Goal: Task Accomplishment & Management: Use online tool/utility

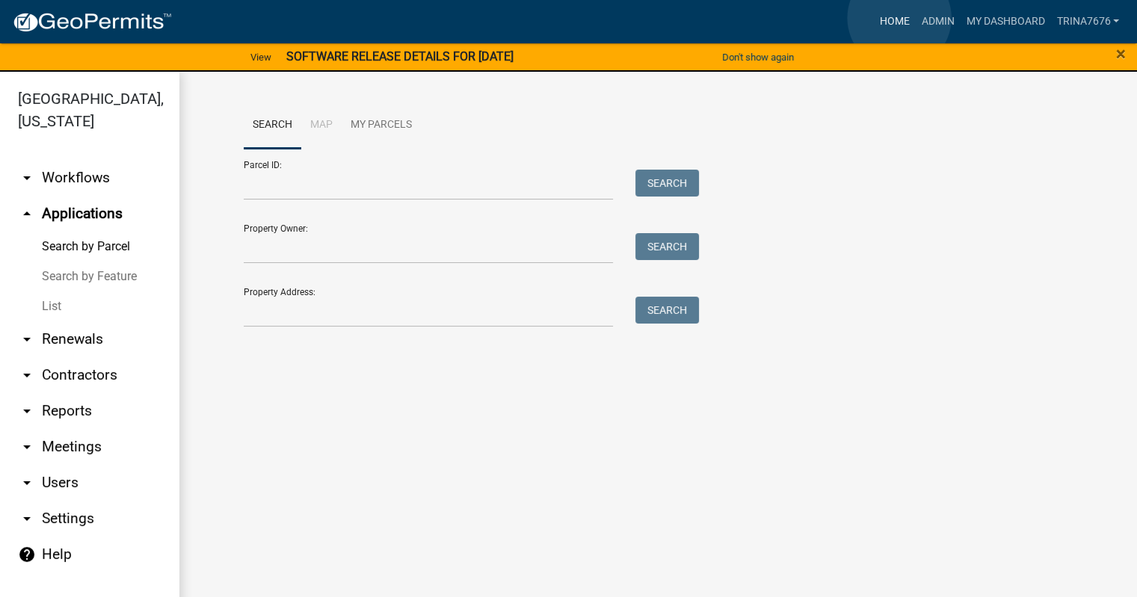
click at [899, 18] on link "Home" at bounding box center [894, 21] width 42 height 28
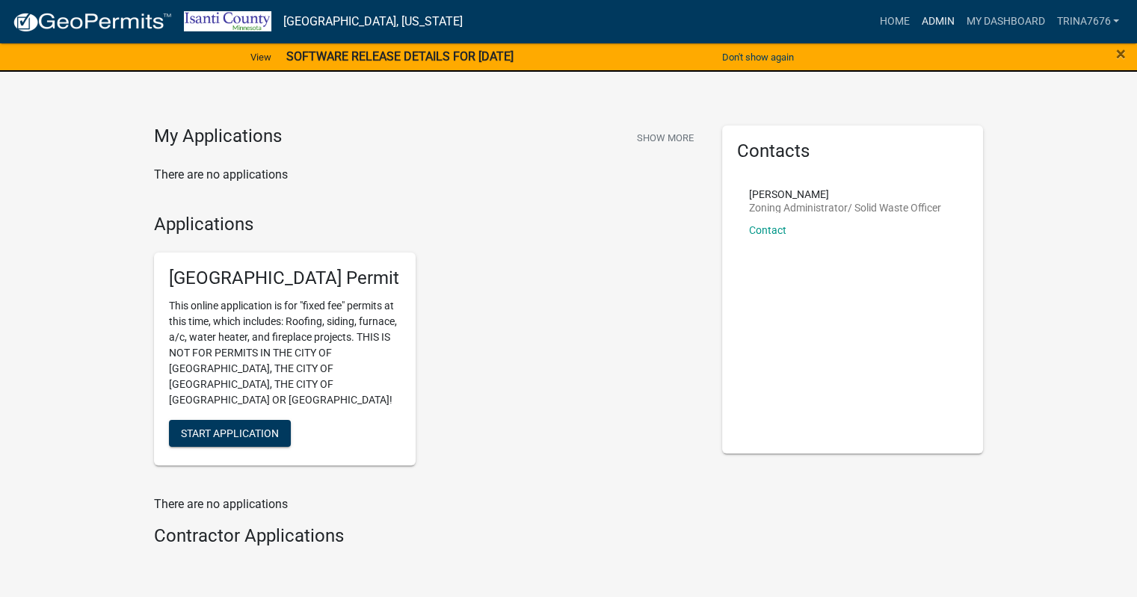
click at [939, 24] on link "Admin" at bounding box center [937, 21] width 45 height 28
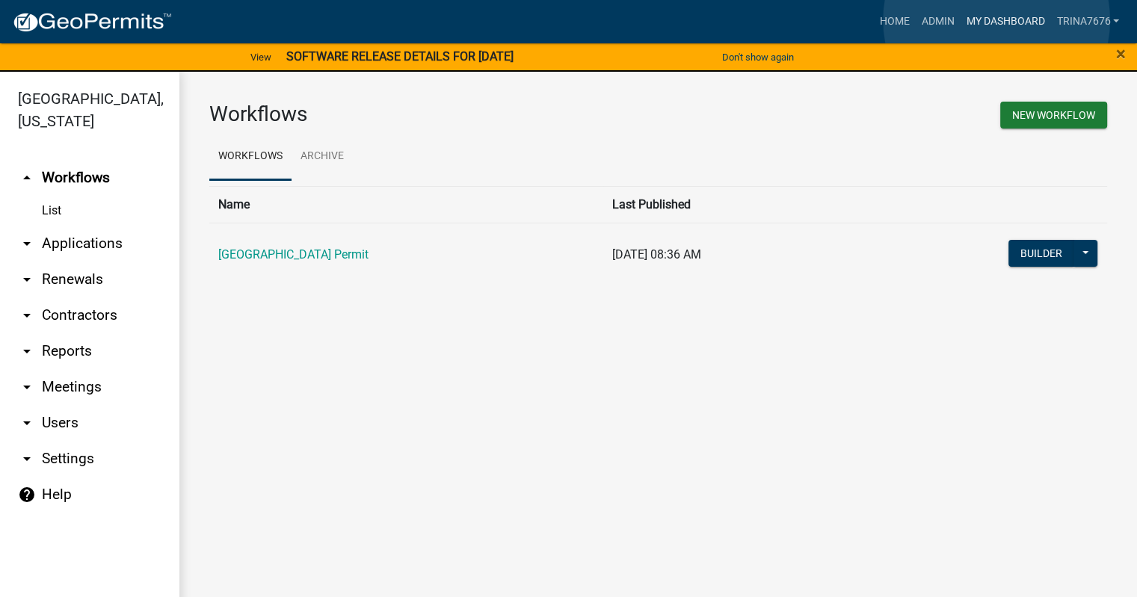
click at [996, 20] on link "My Dashboard" at bounding box center [1005, 21] width 90 height 28
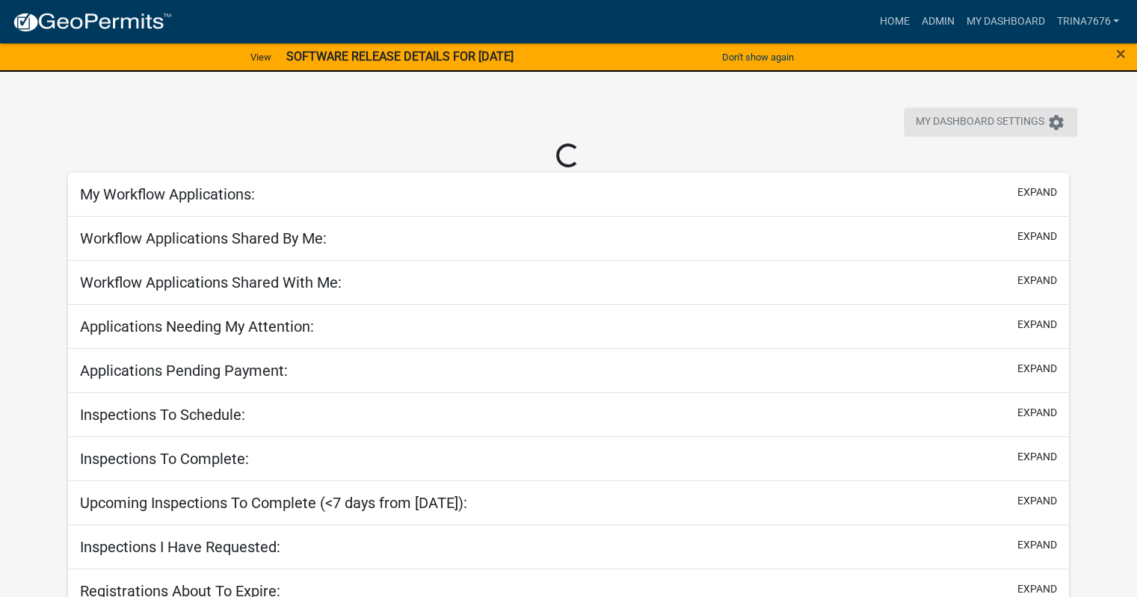
select select "3: 100"
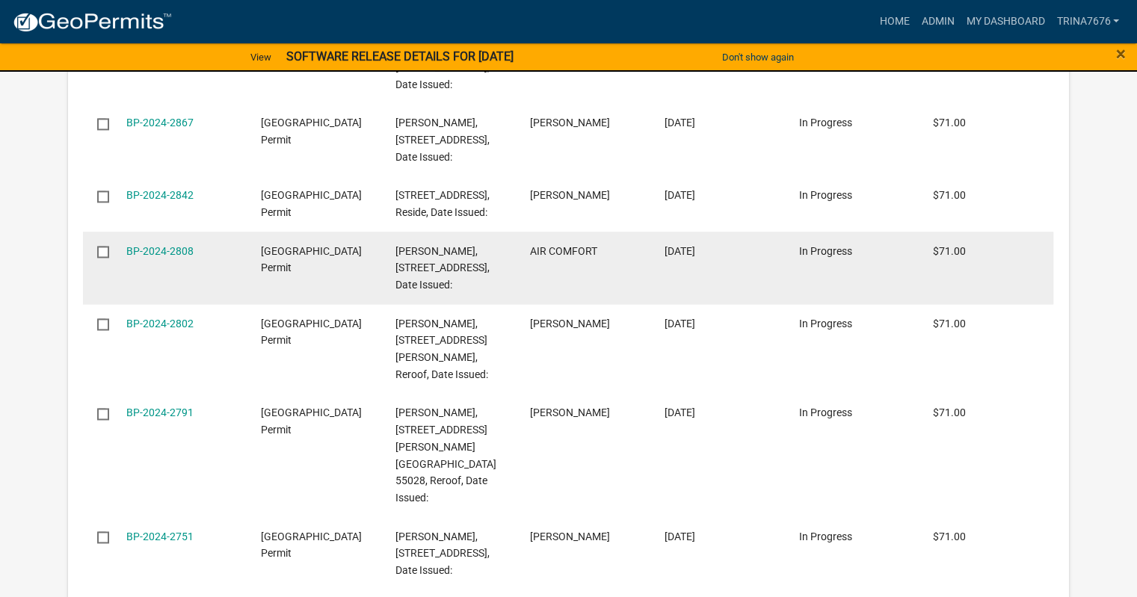
scroll to position [2093, 0]
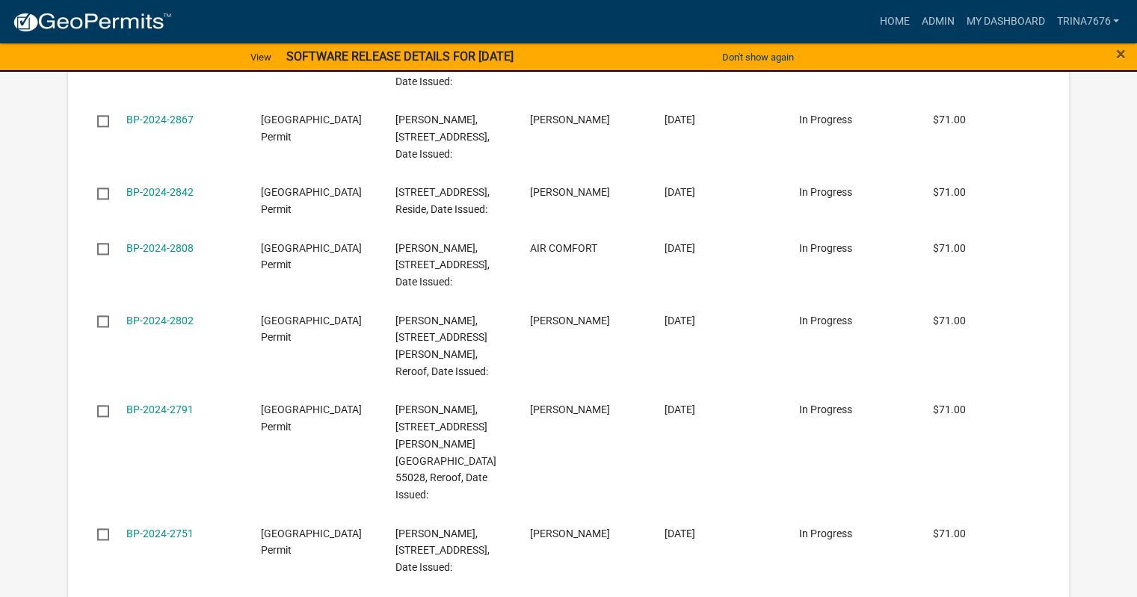
click at [422, 57] on strong "SOFTWARE RELEASE DETAILS FOR [DATE]" at bounding box center [399, 56] width 227 height 14
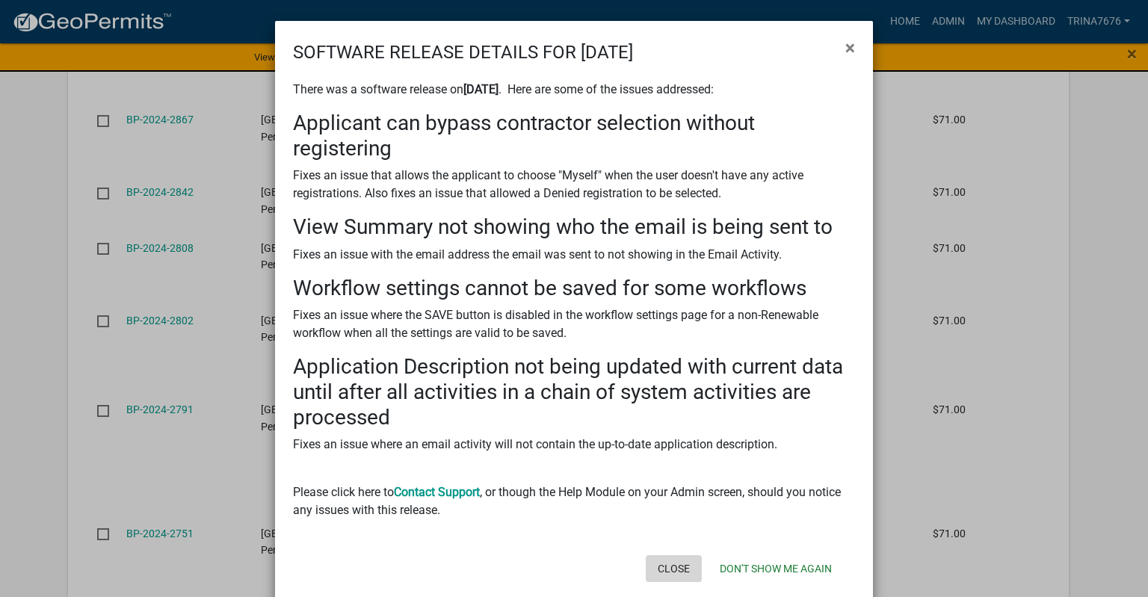
click at [670, 567] on button "Close" at bounding box center [674, 568] width 56 height 27
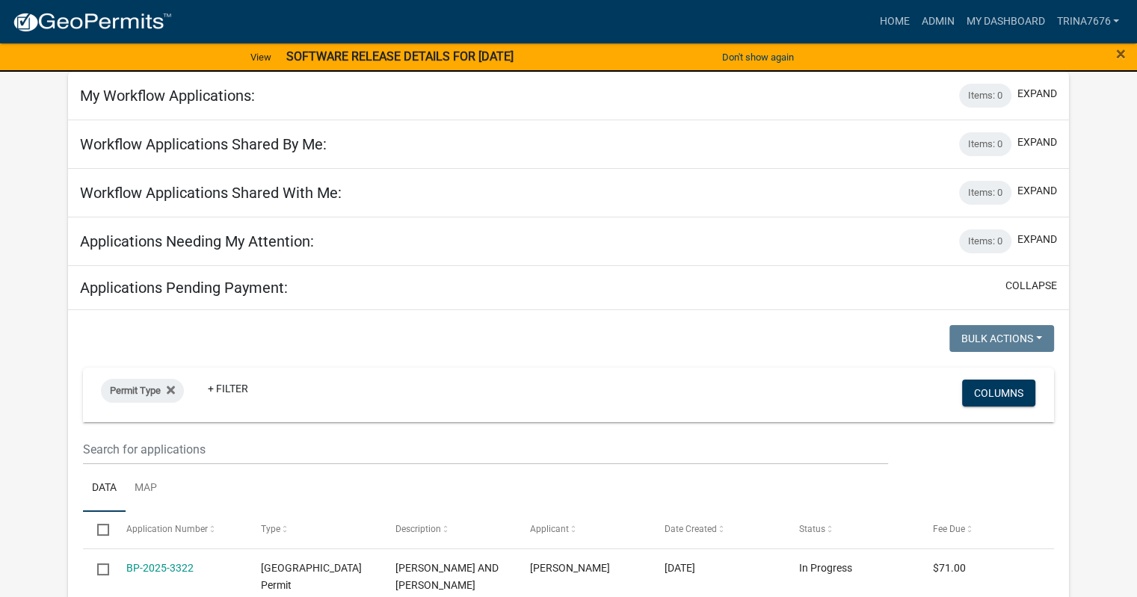
scroll to position [0, 0]
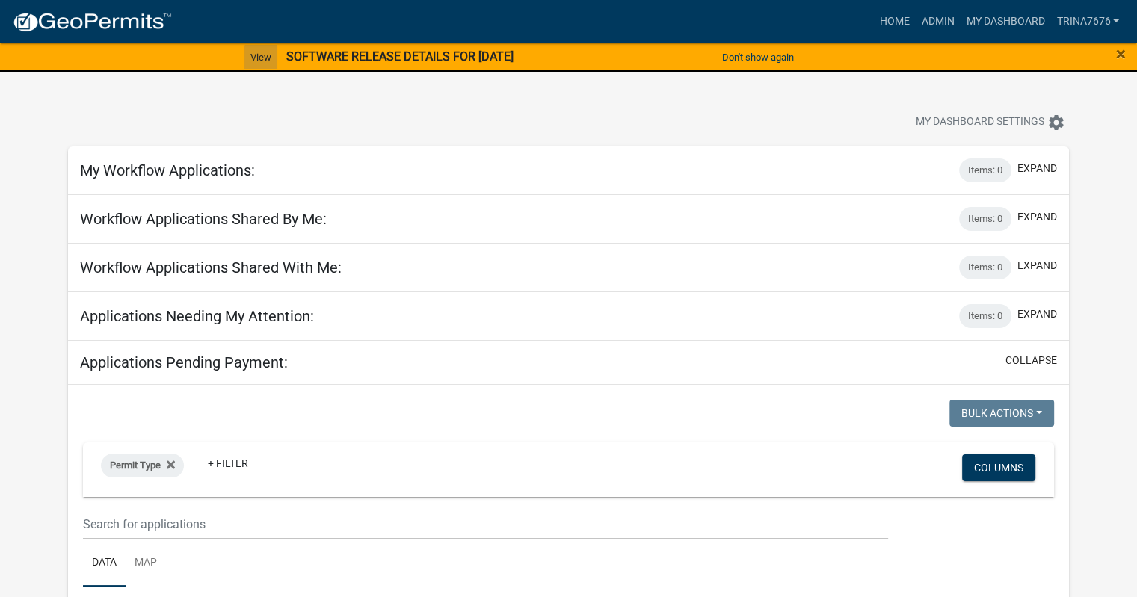
click at [244, 54] on link "View" at bounding box center [260, 57] width 33 height 25
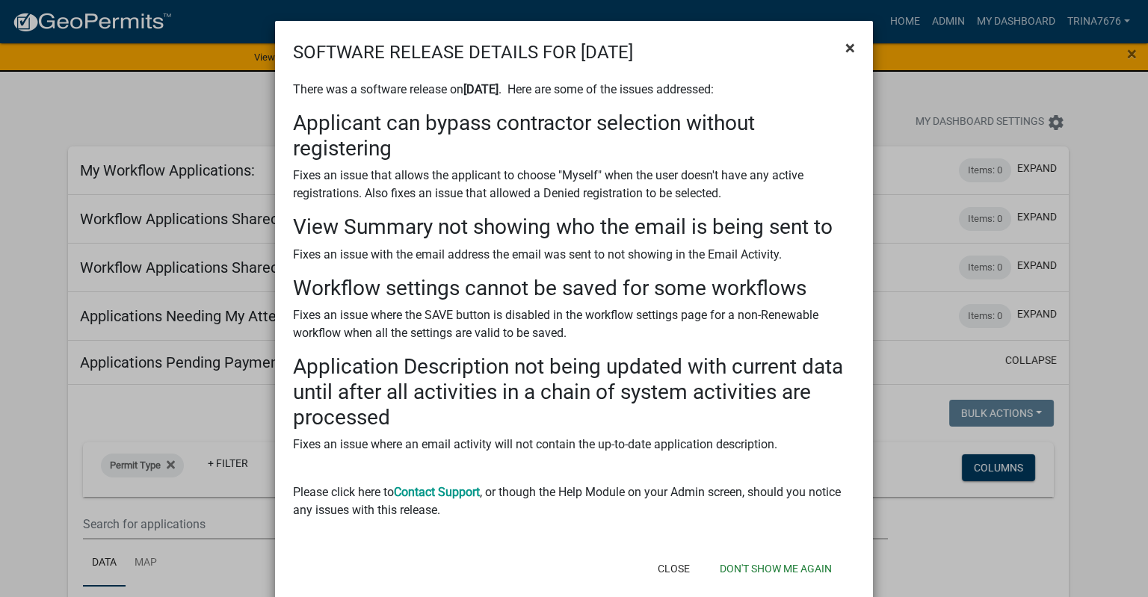
click at [848, 44] on span "×" at bounding box center [850, 47] width 10 height 21
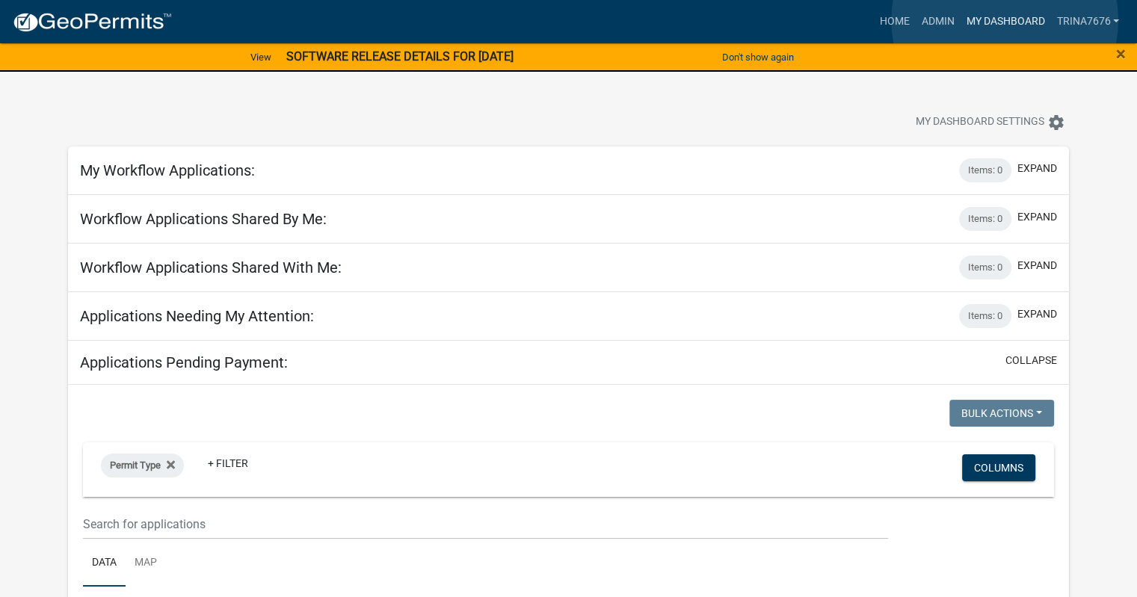
click at [1005, 20] on link "My Dashboard" at bounding box center [1005, 21] width 90 height 28
click at [928, 19] on link "Admin" at bounding box center [937, 21] width 45 height 28
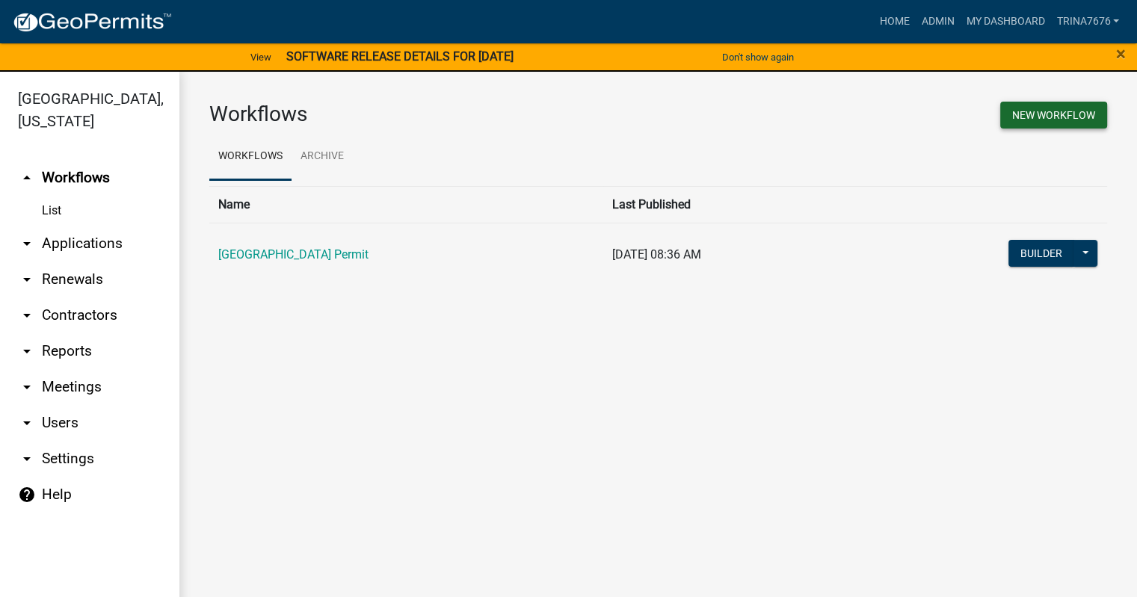
click at [1039, 113] on button "New Workflow" at bounding box center [1053, 115] width 107 height 27
select select "3"
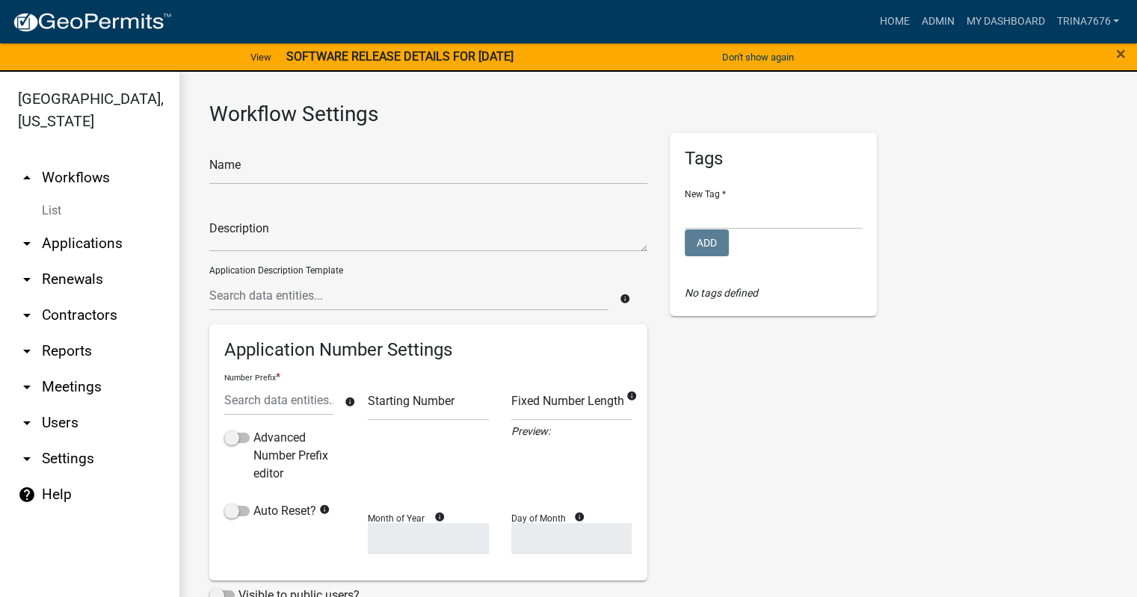
select select
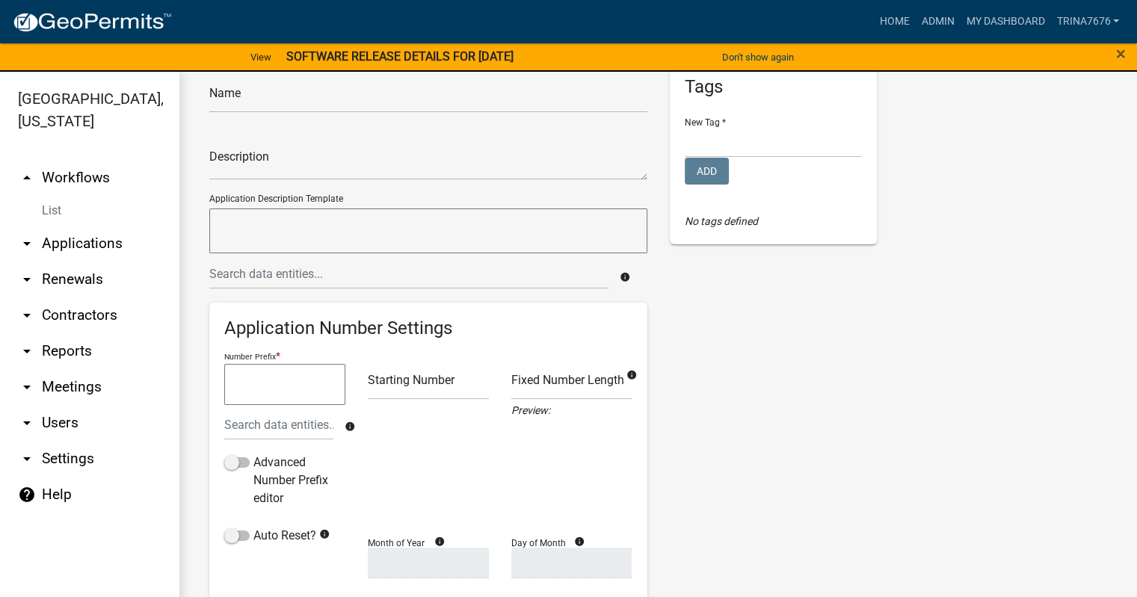
scroll to position [224, 0]
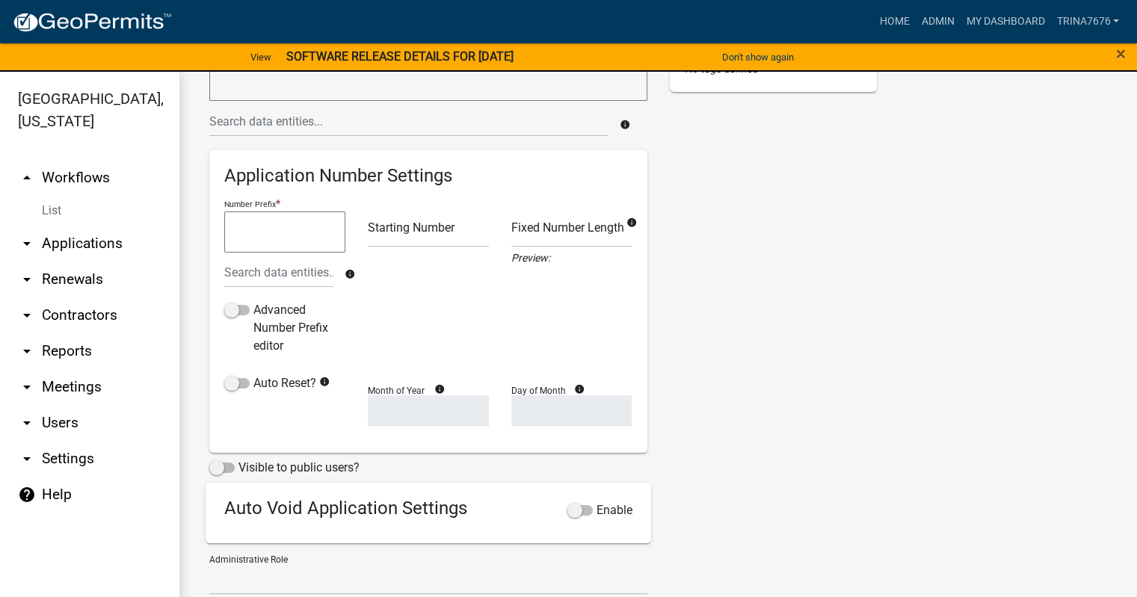
click at [54, 244] on link "arrow_drop_down Applications" at bounding box center [89, 244] width 179 height 36
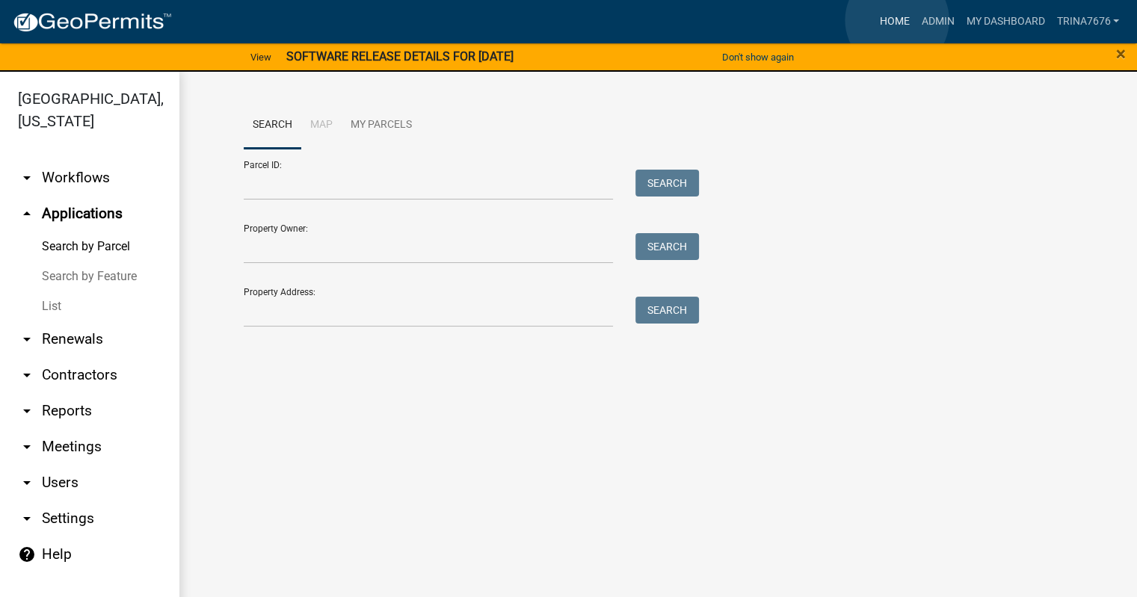
click at [897, 19] on link "Home" at bounding box center [894, 21] width 42 height 28
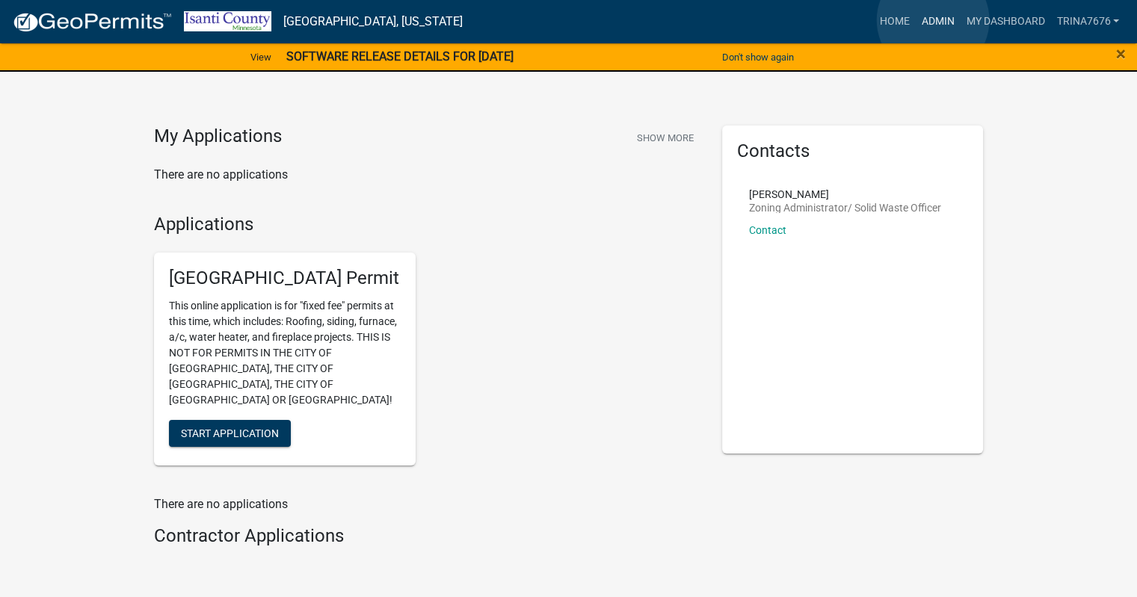
click at [934, 20] on link "Admin" at bounding box center [937, 21] width 45 height 28
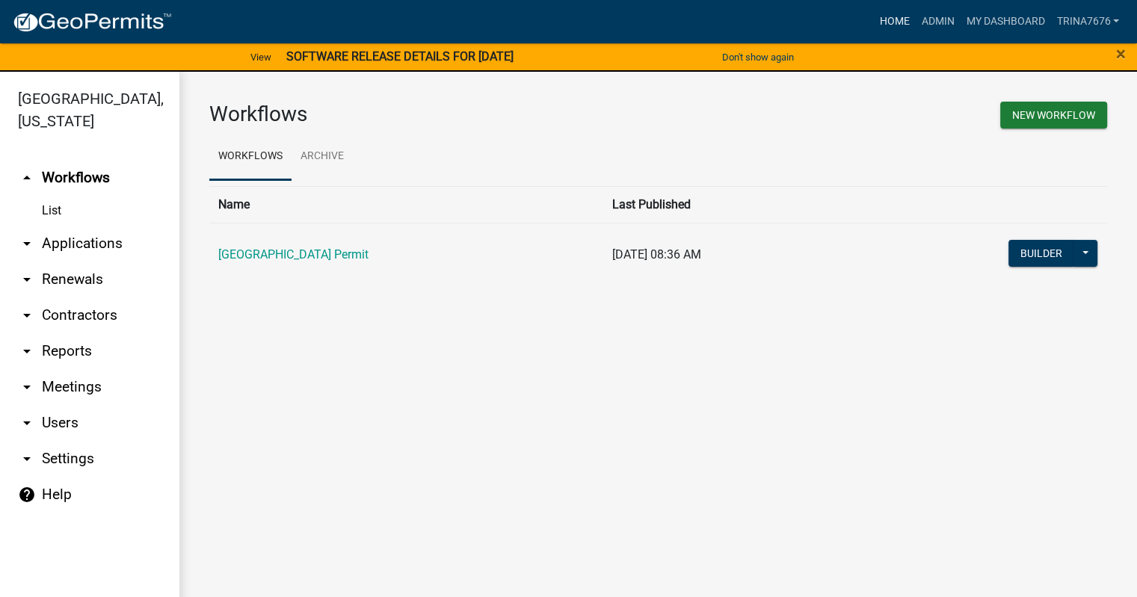
click at [883, 15] on link "Home" at bounding box center [894, 21] width 42 height 28
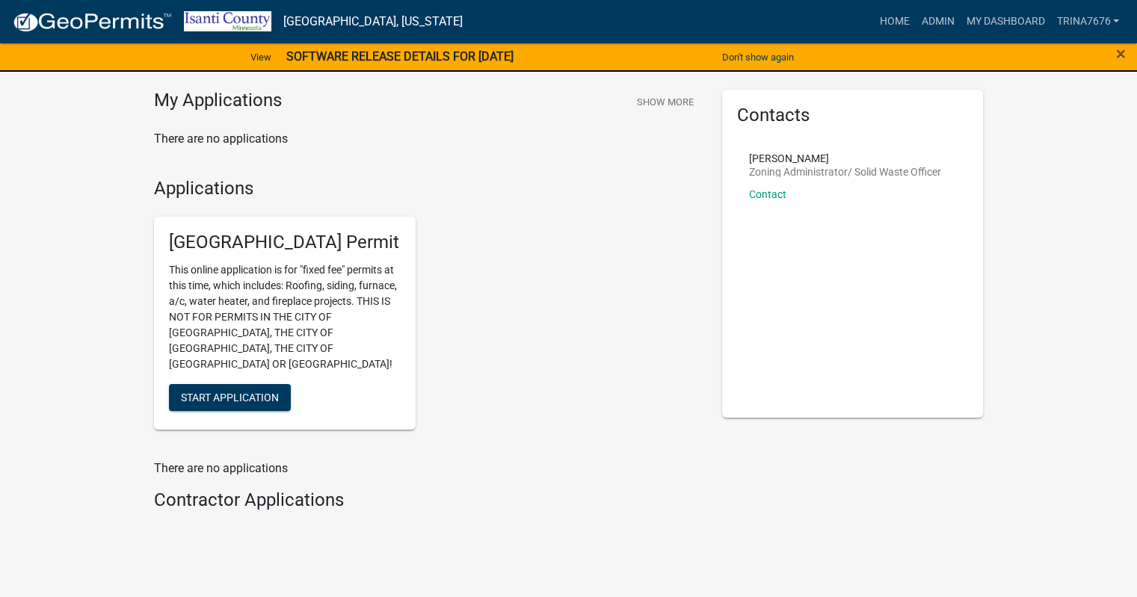
scroll to position [57, 0]
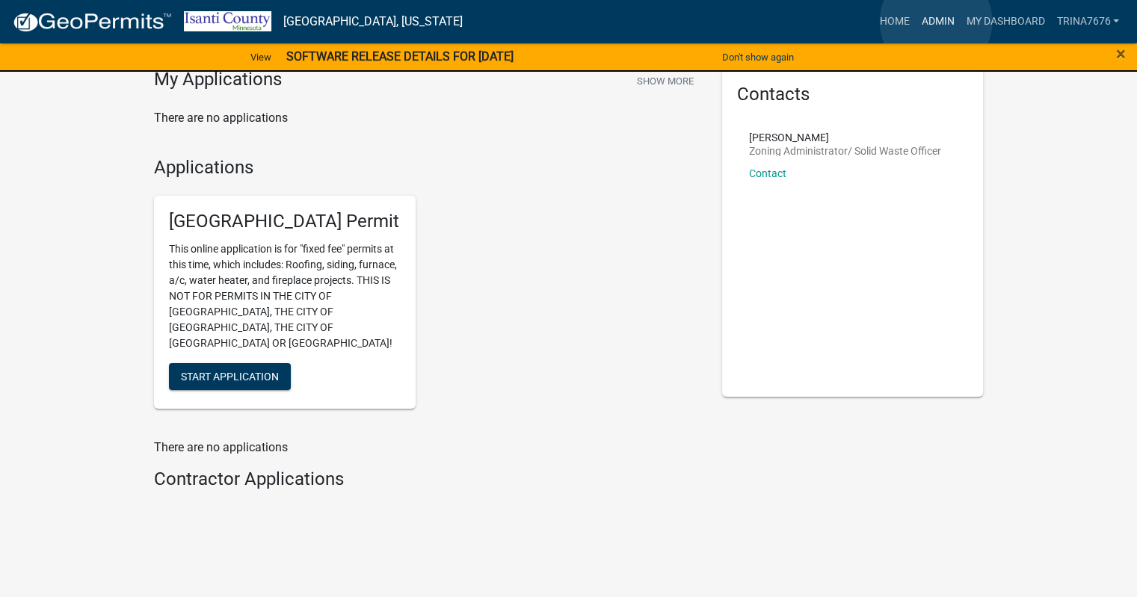
click at [936, 22] on link "Admin" at bounding box center [937, 21] width 45 height 28
